Goal: Information Seeking & Learning: Learn about a topic

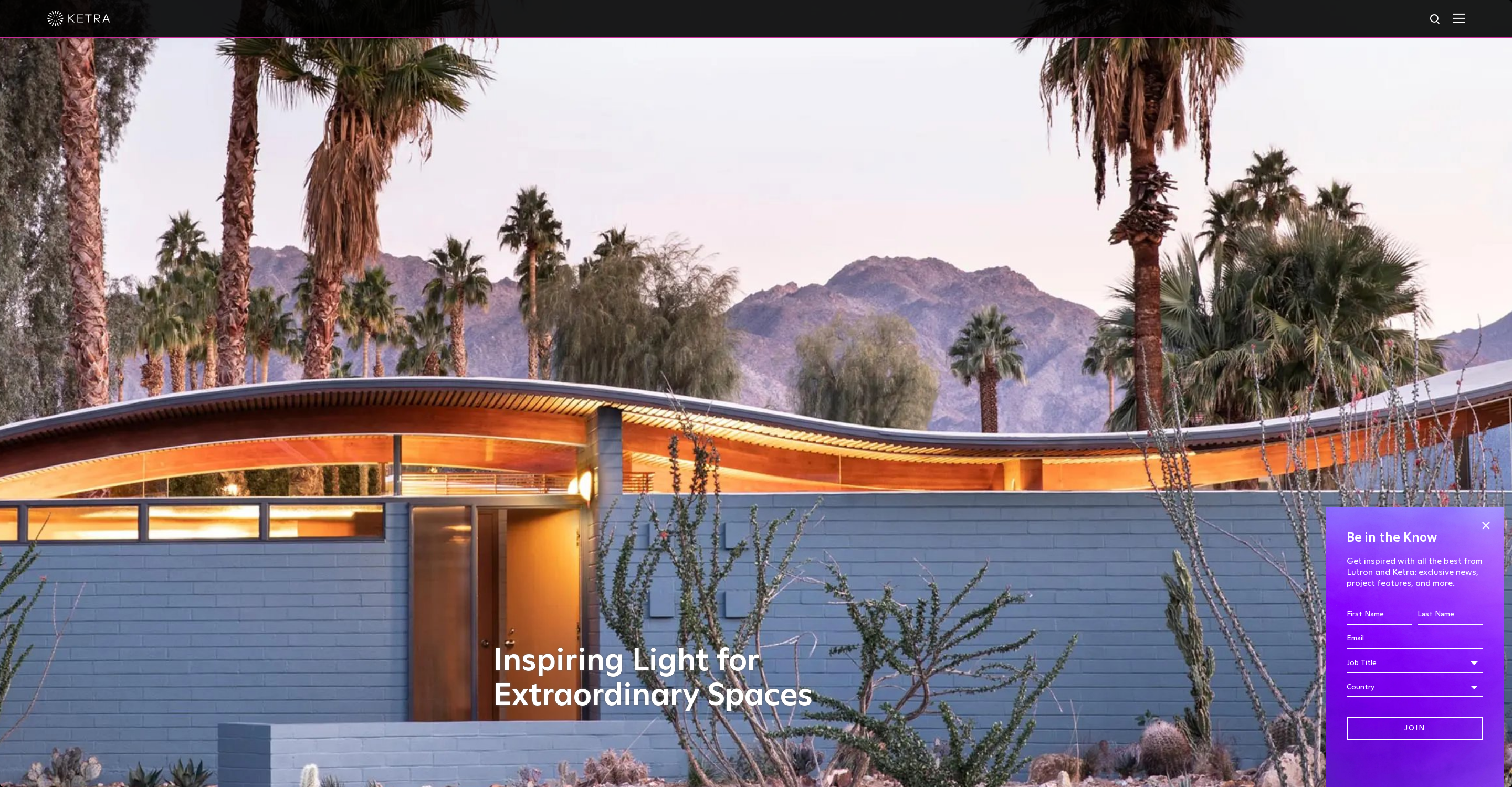
click at [1459, 23] on div at bounding box center [756, 18] width 1418 height 37
click at [1464, 20] on img at bounding box center [1459, 18] width 12 height 10
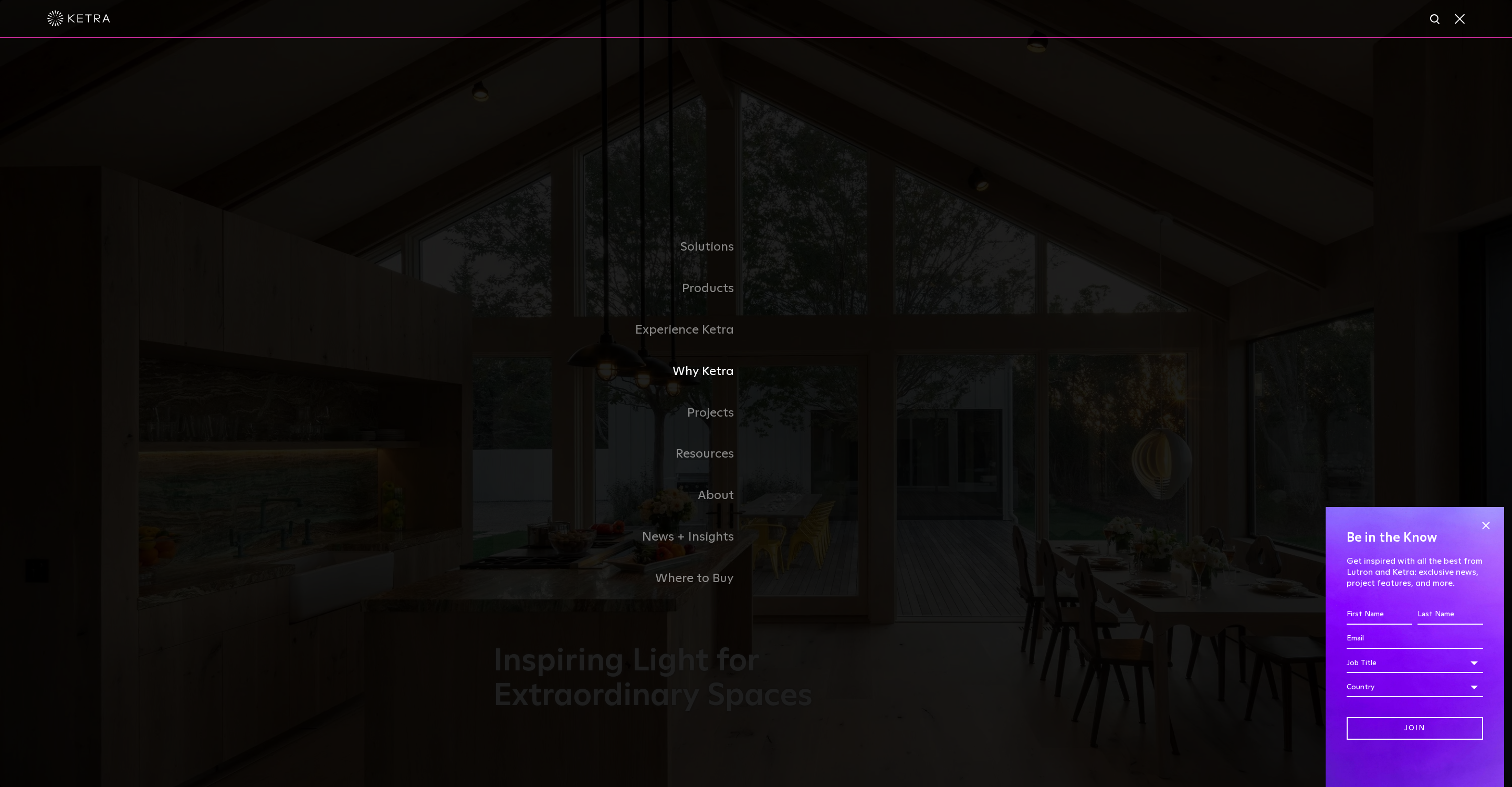
click at [706, 370] on link "Why Ketra" at bounding box center [625, 372] width 263 height 41
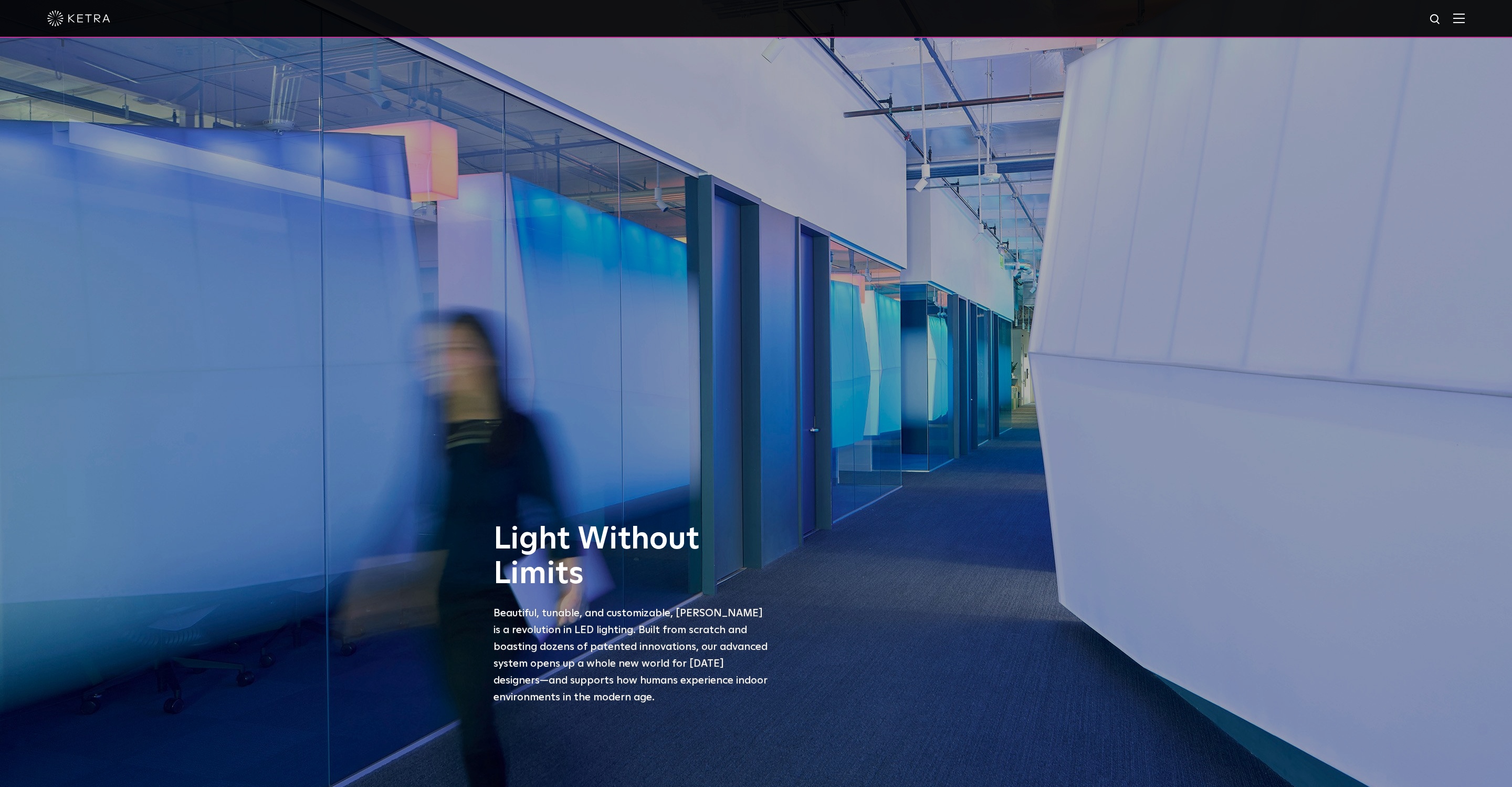
click at [1460, 11] on div at bounding box center [756, 18] width 1418 height 37
click at [1459, 20] on img at bounding box center [1459, 18] width 12 height 10
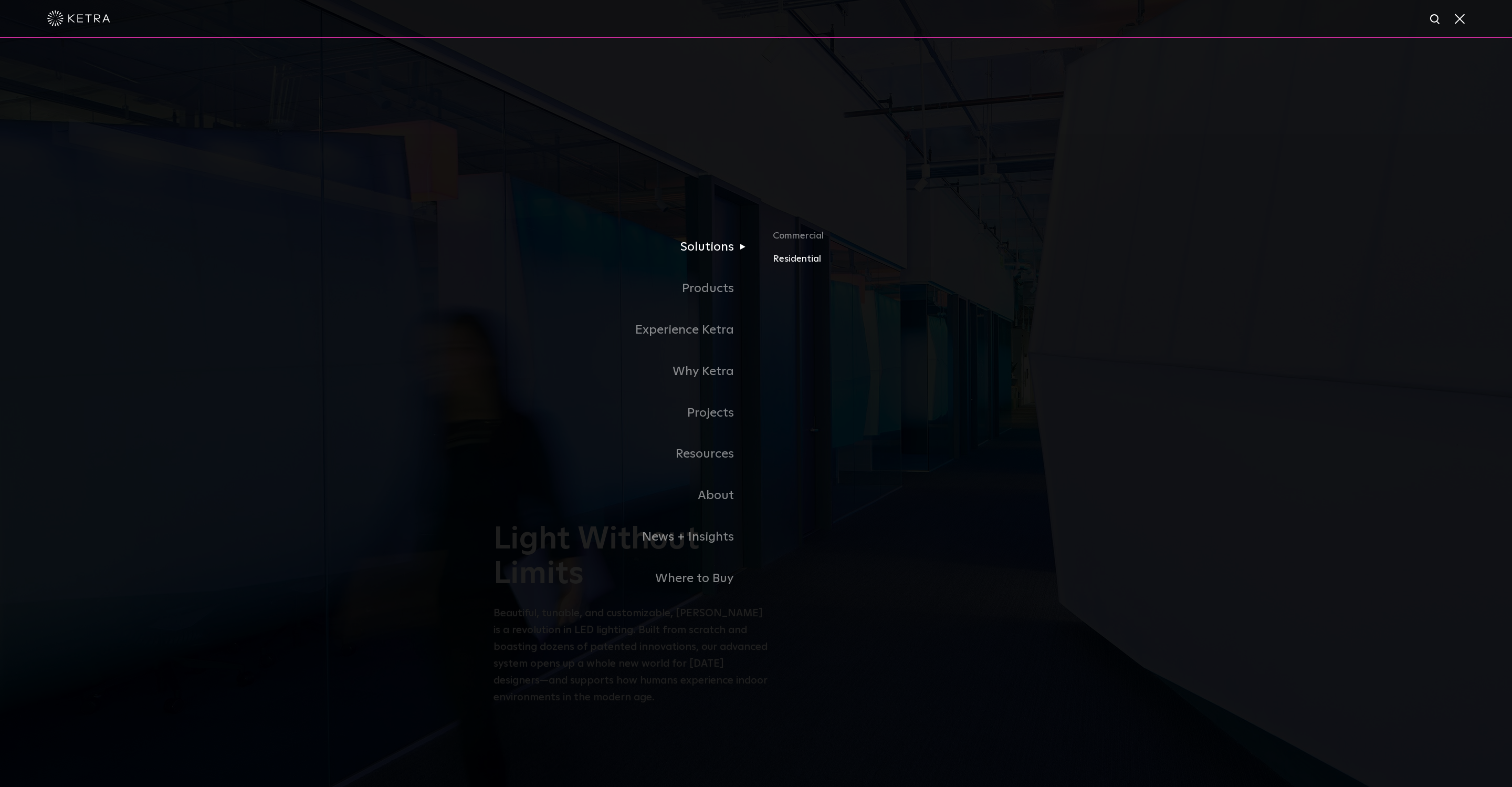
click at [788, 256] on link "Residential" at bounding box center [896, 258] width 246 height 15
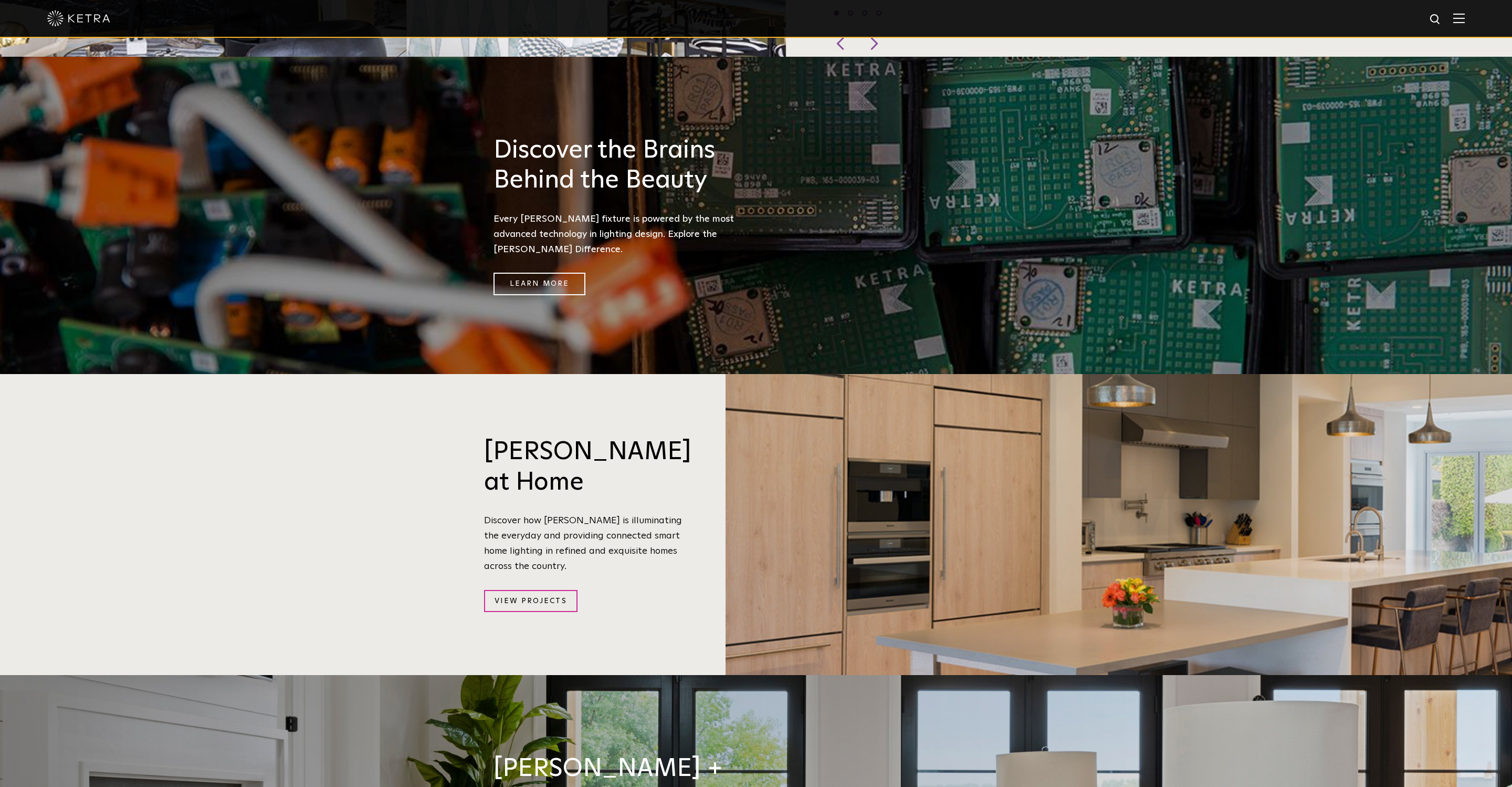
scroll to position [1068, 0]
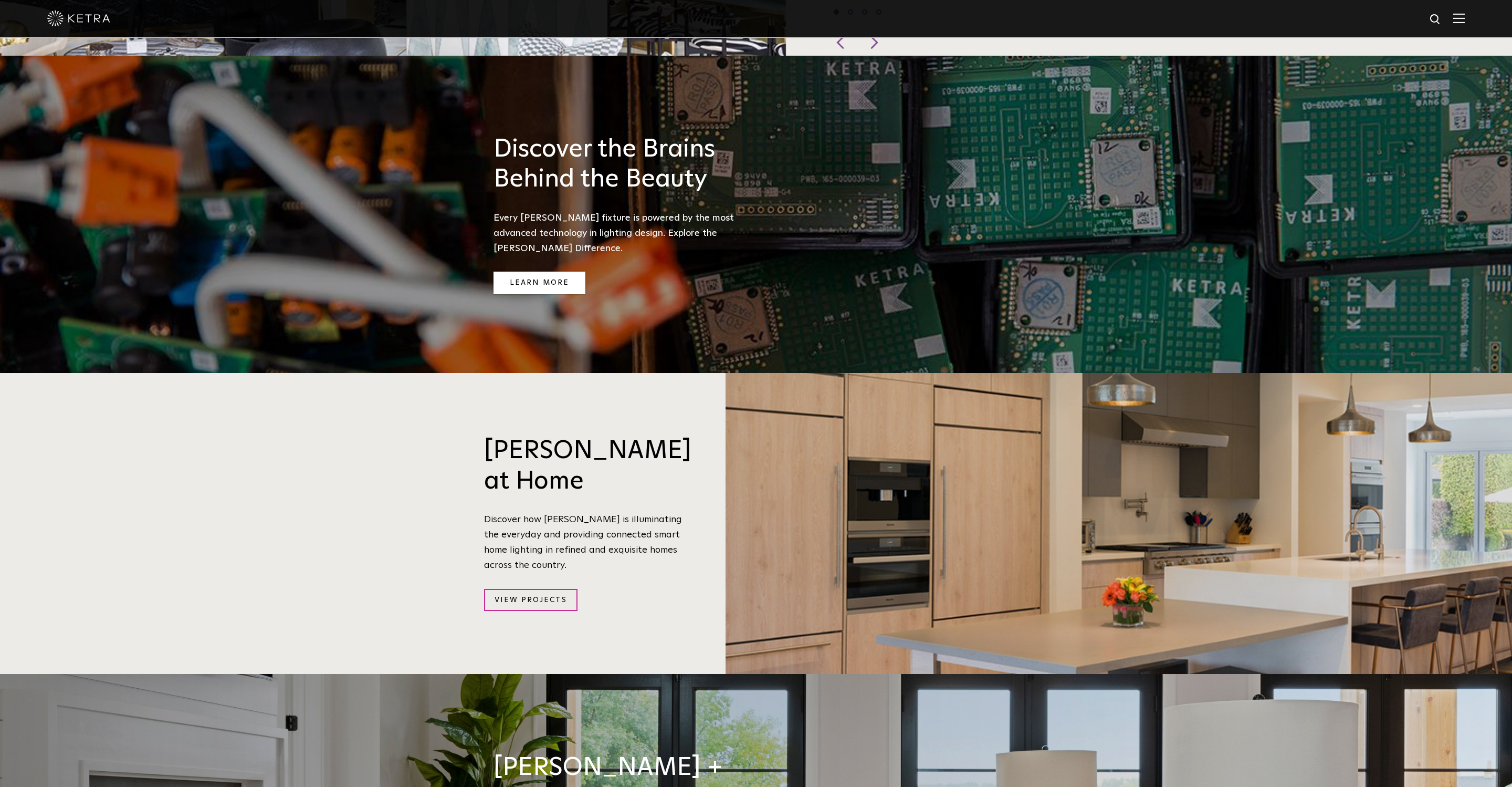
click at [556, 272] on link "Learn More" at bounding box center [539, 283] width 92 height 22
